Goal: Transaction & Acquisition: Purchase product/service

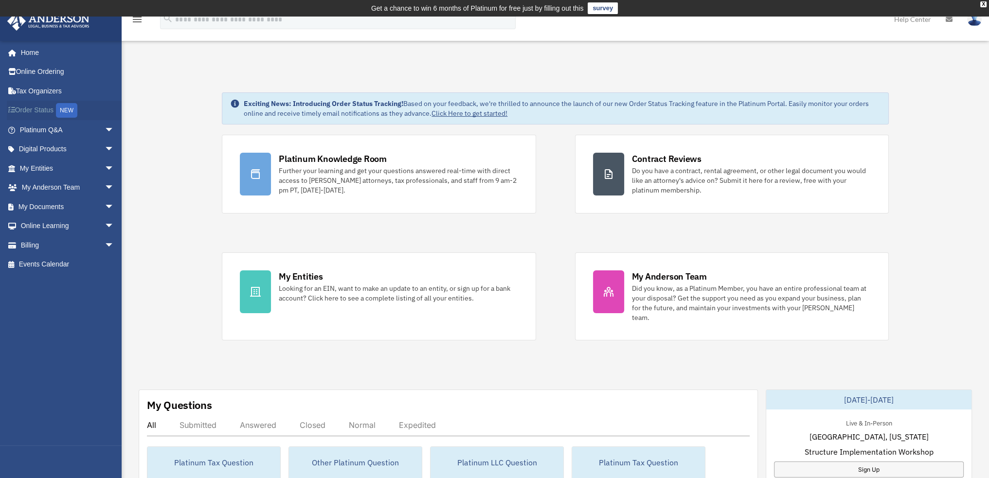
click at [44, 111] on link "Order Status NEW" at bounding box center [68, 111] width 122 height 20
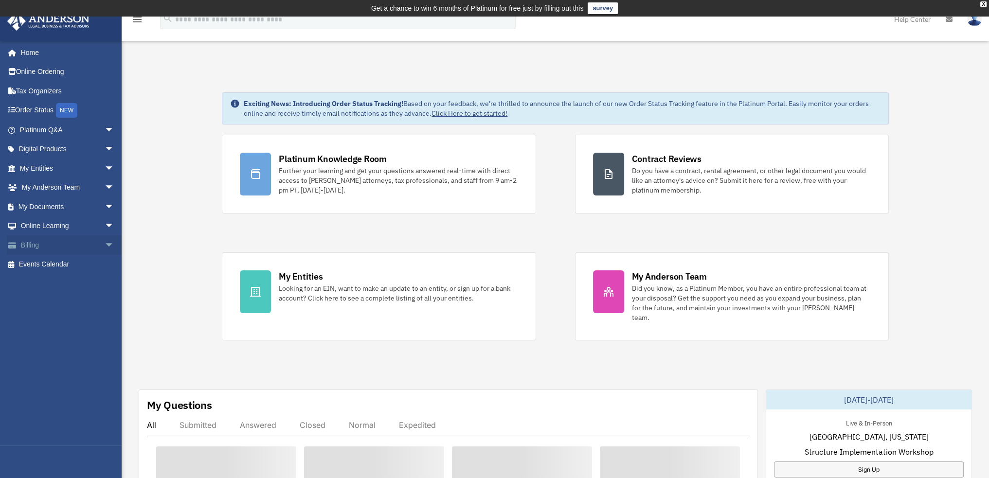
click at [33, 243] on link "Billing arrow_drop_down" at bounding box center [68, 245] width 122 height 19
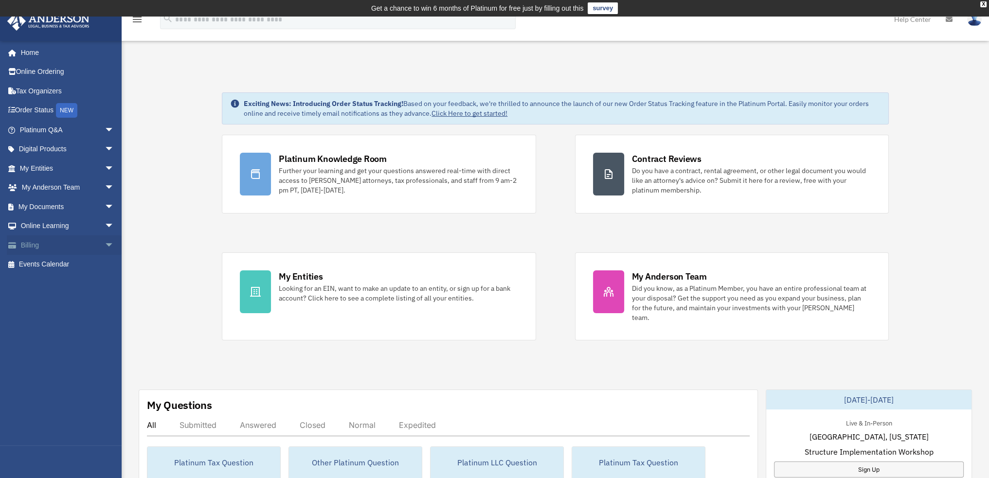
click at [105, 244] on span "arrow_drop_down" at bounding box center [114, 246] width 19 height 20
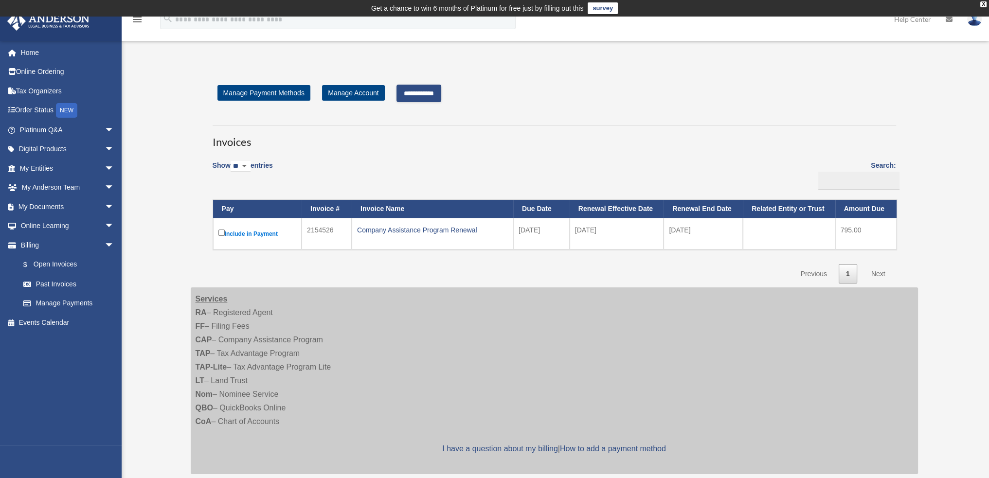
click at [876, 273] on link "Next" at bounding box center [878, 274] width 29 height 20
click at [428, 95] on input "**********" at bounding box center [419, 94] width 45 height 18
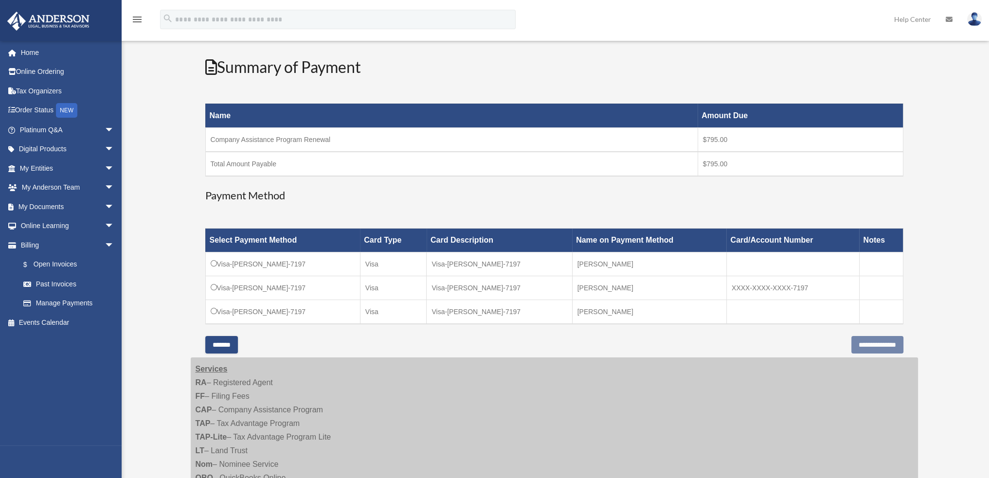
scroll to position [146, 0]
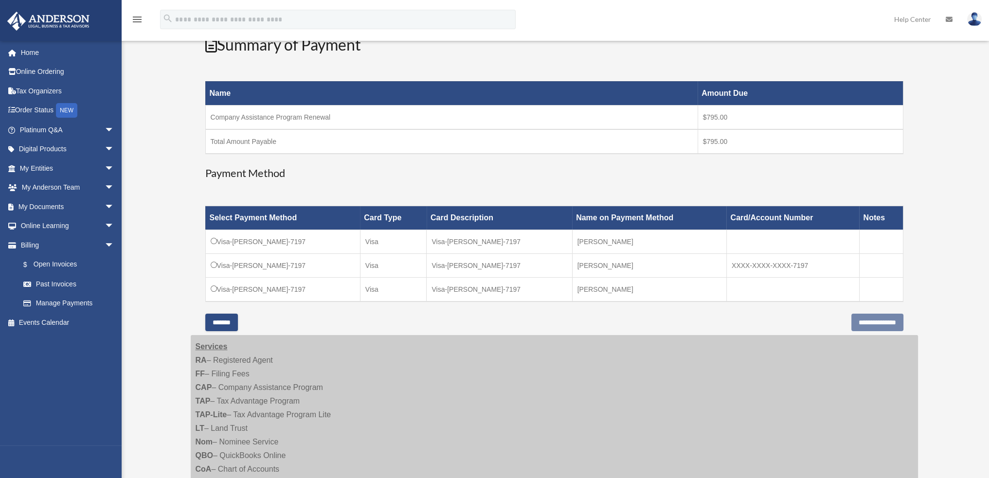
click at [399, 138] on td "Total Amount Payable" at bounding box center [451, 141] width 492 height 24
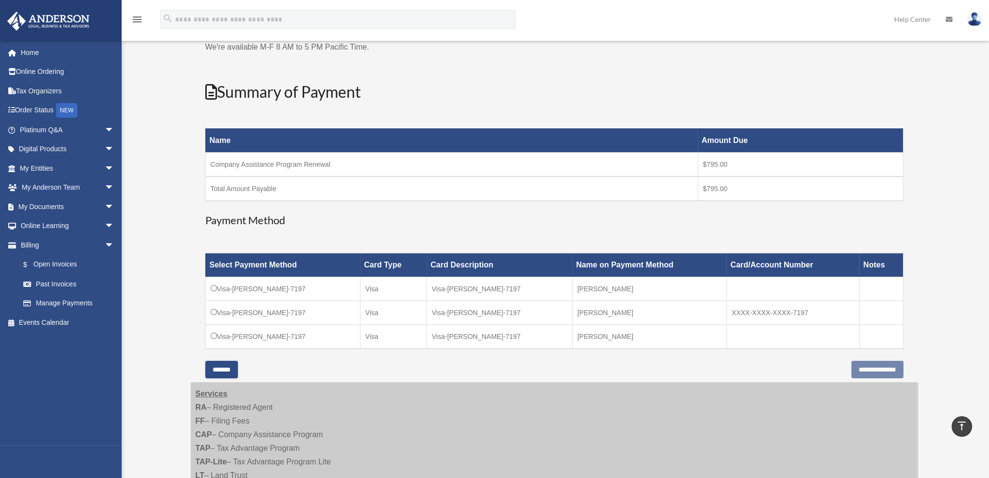
scroll to position [97, 0]
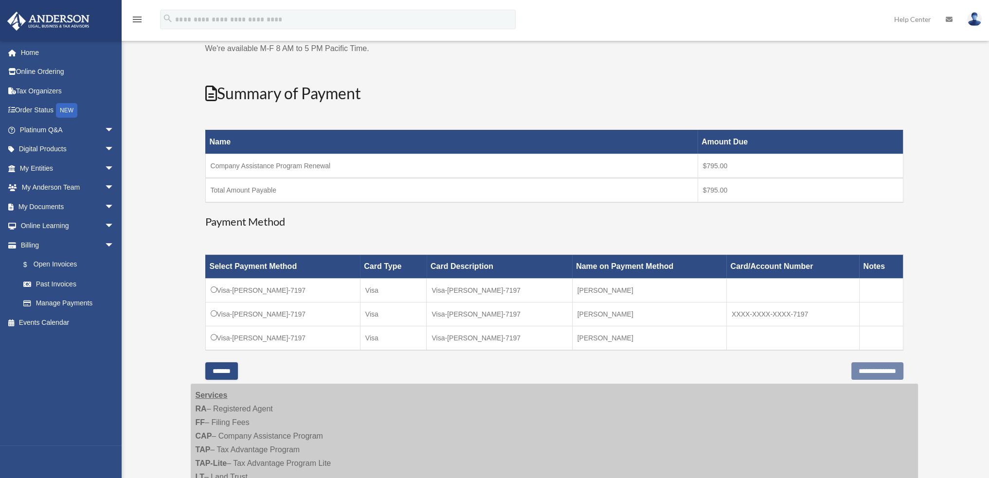
click at [735, 163] on td "$795.00" at bounding box center [800, 166] width 205 height 24
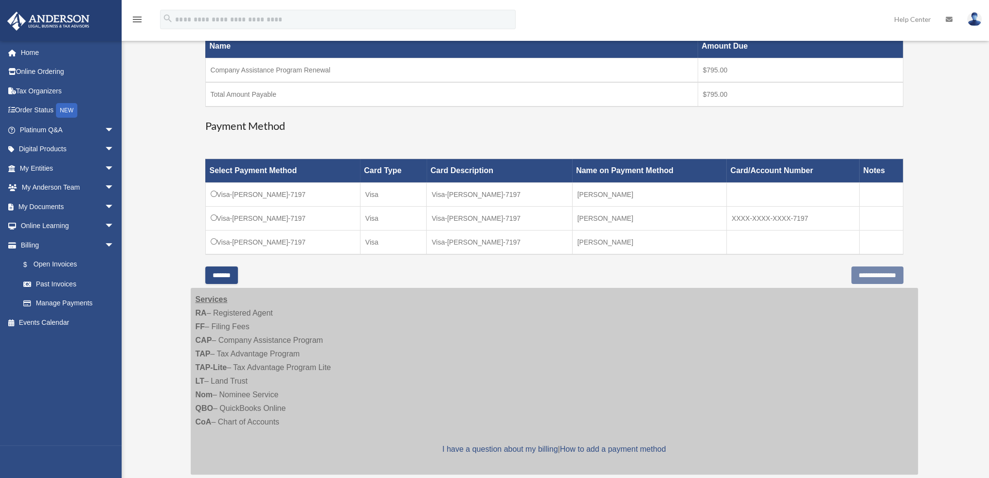
scroll to position [195, 0]
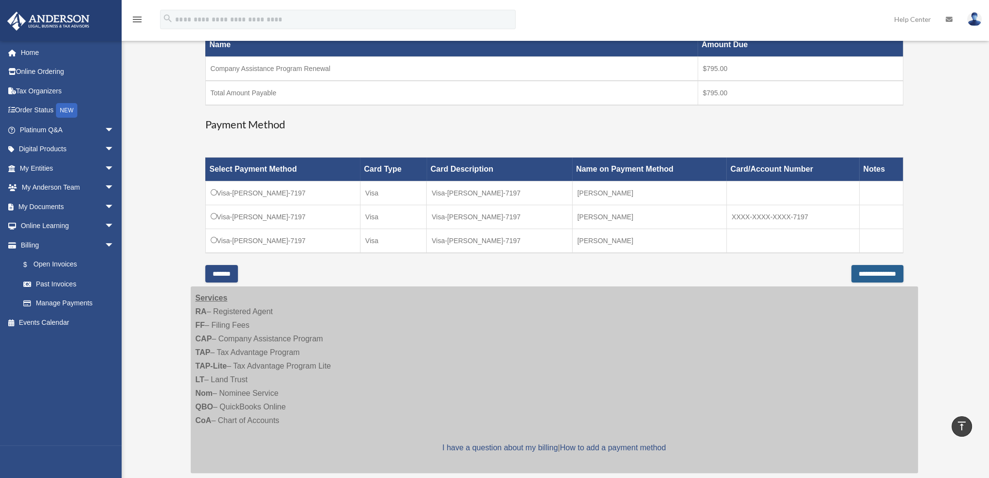
click at [867, 270] on input "**********" at bounding box center [878, 274] width 52 height 18
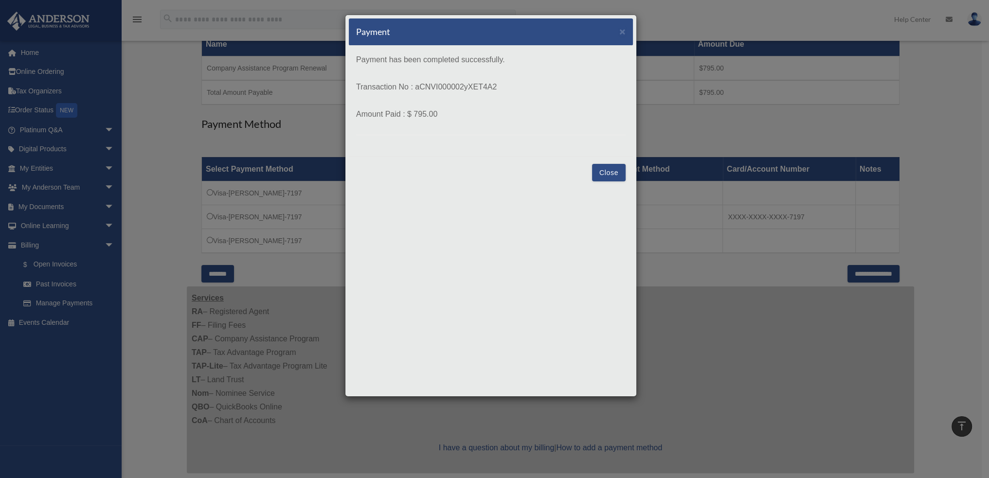
click at [601, 173] on button "Close" at bounding box center [609, 173] width 34 height 18
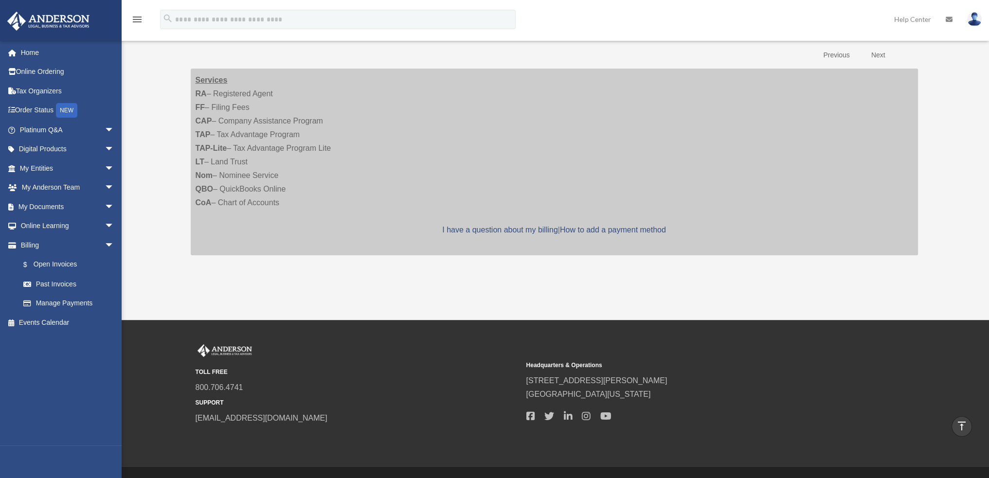
scroll to position [211, 0]
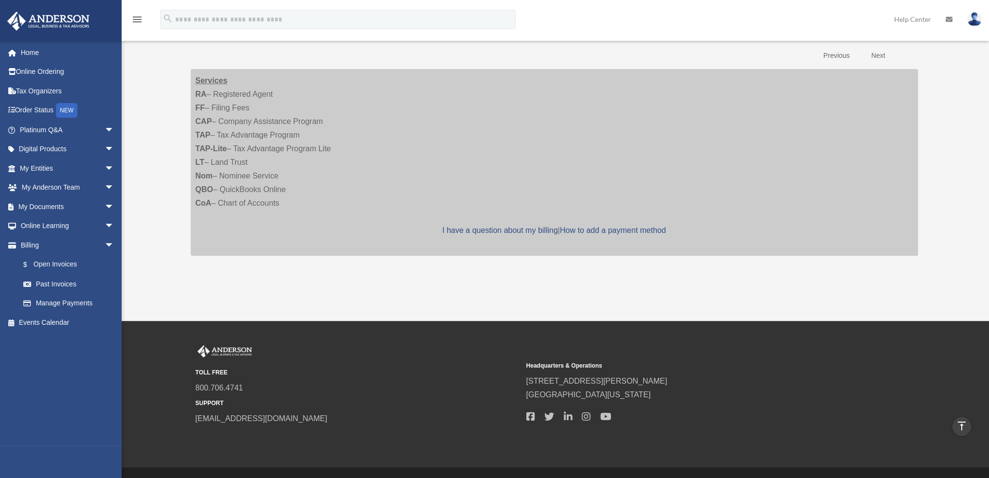
click at [971, 21] on img at bounding box center [974, 19] width 15 height 14
click at [794, 88] on link "Logout" at bounding box center [828, 85] width 97 height 20
